Goal: Navigation & Orientation: Find specific page/section

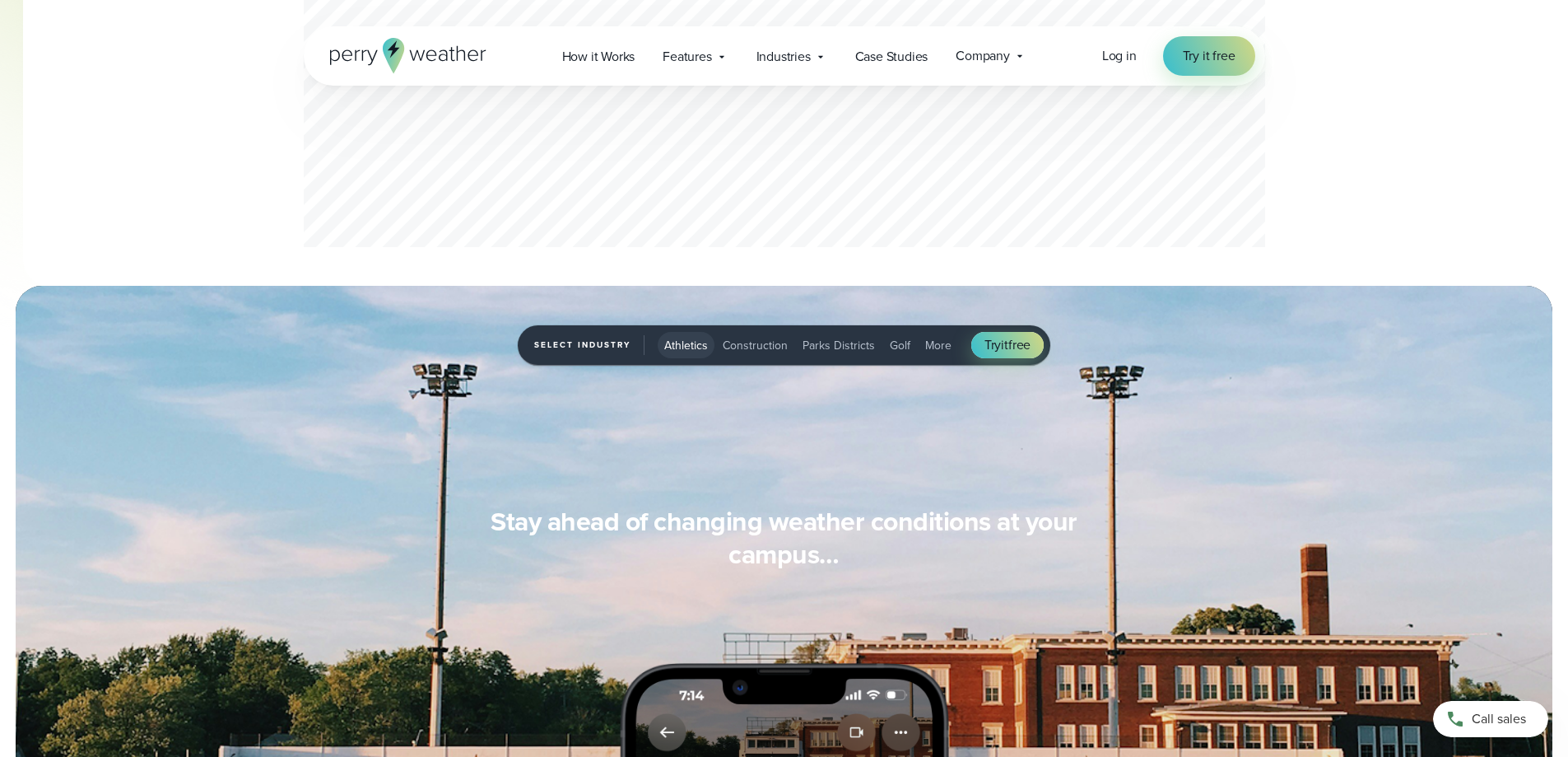
scroll to position [494, 0]
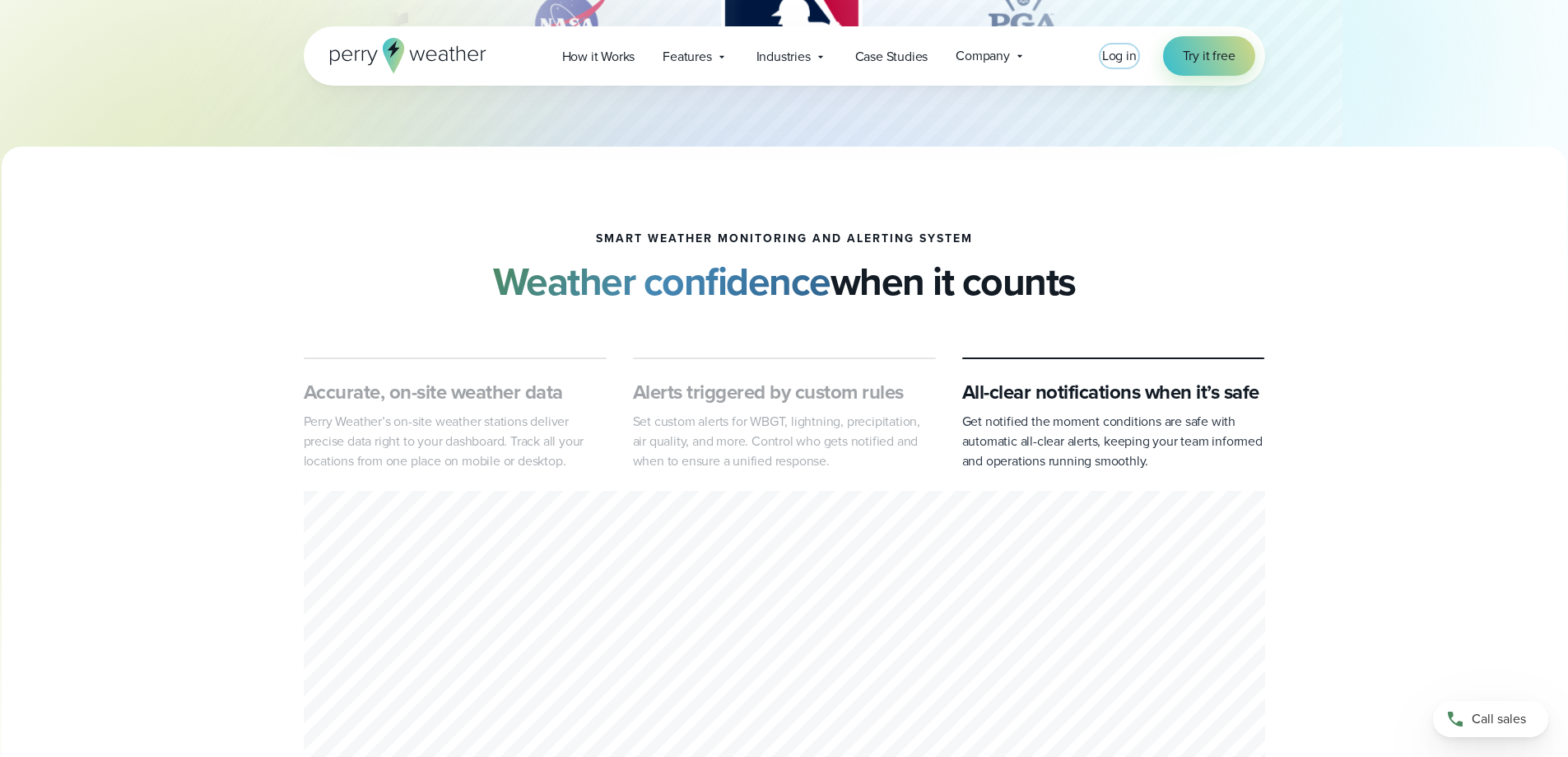
click at [1116, 57] on span "Log in" at bounding box center [1119, 55] width 35 height 19
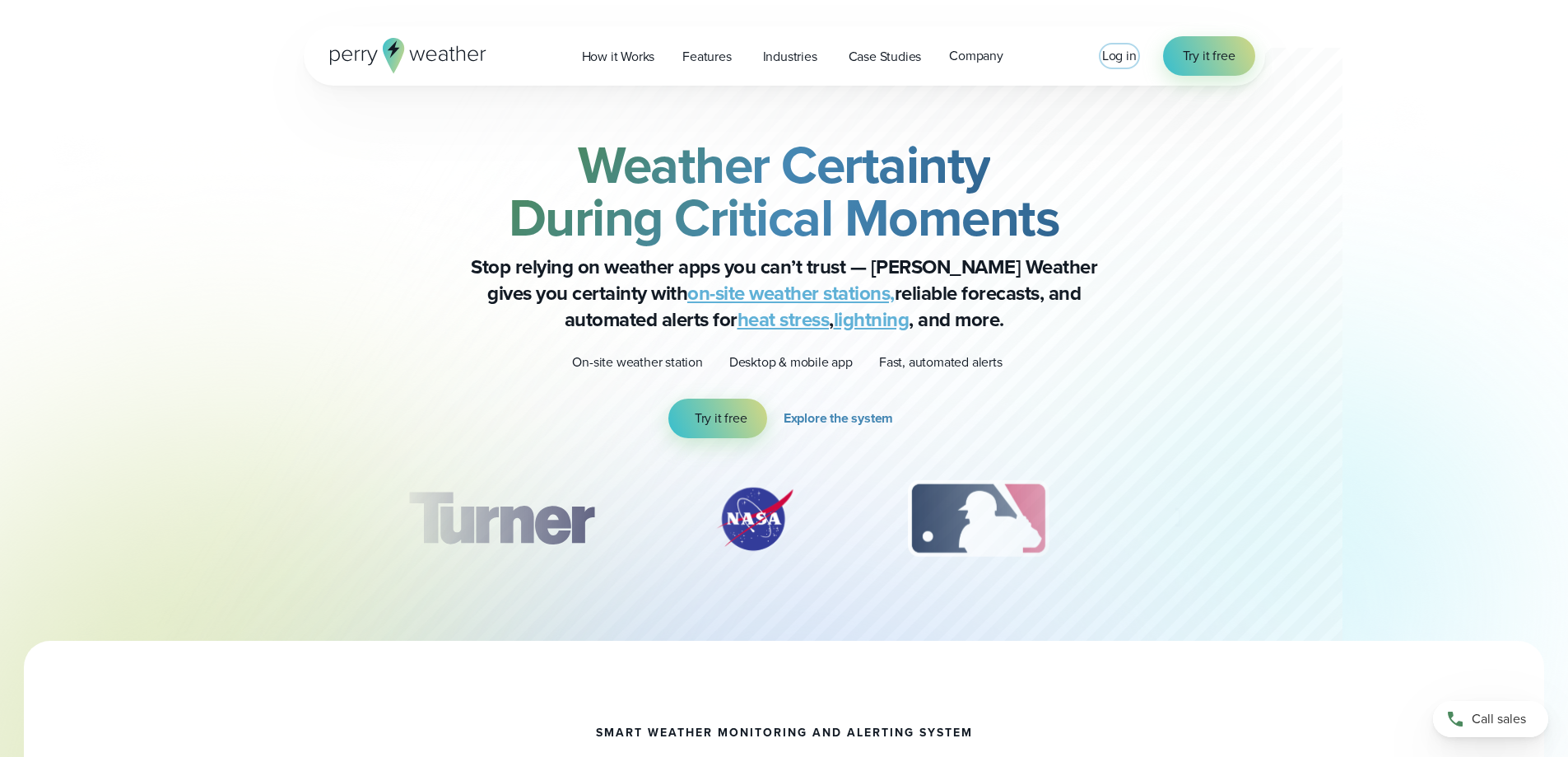
click at [1123, 55] on span "Log in" at bounding box center [1119, 55] width 35 height 19
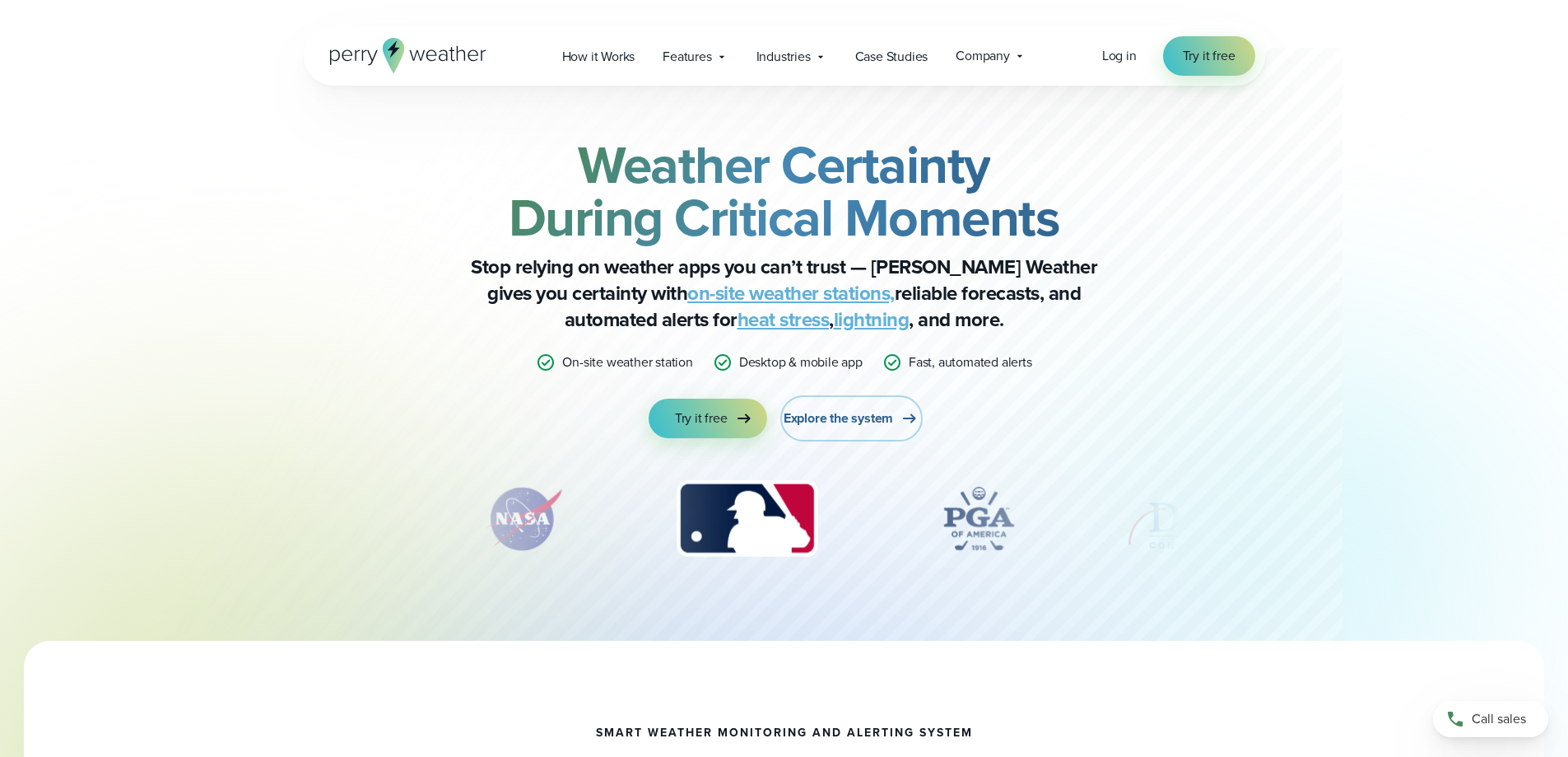
click at [850, 416] on span "Explore the system" at bounding box center [838, 418] width 110 height 20
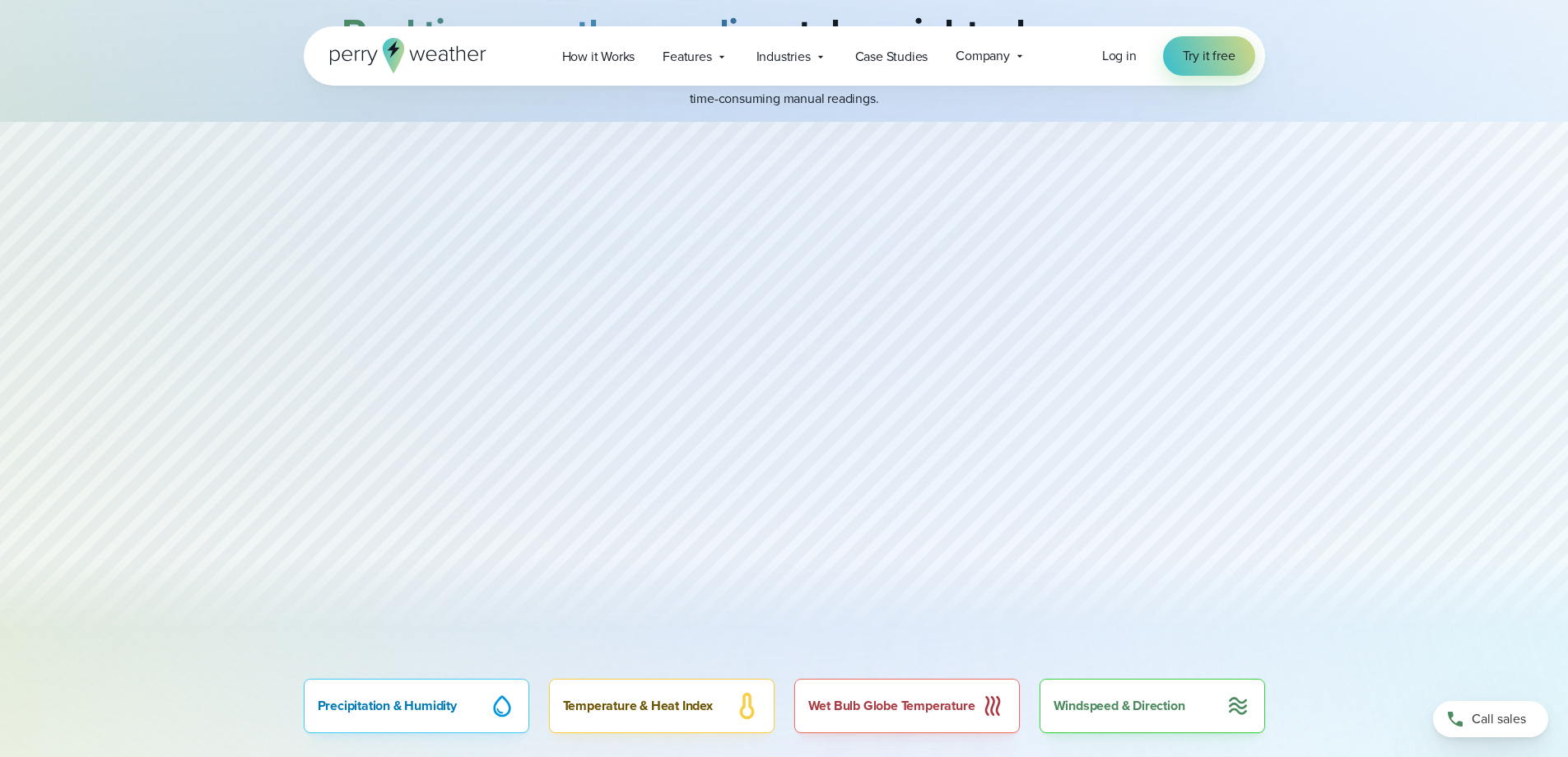
scroll to position [741, 0]
